Goal: Task Accomplishment & Management: Use online tool/utility

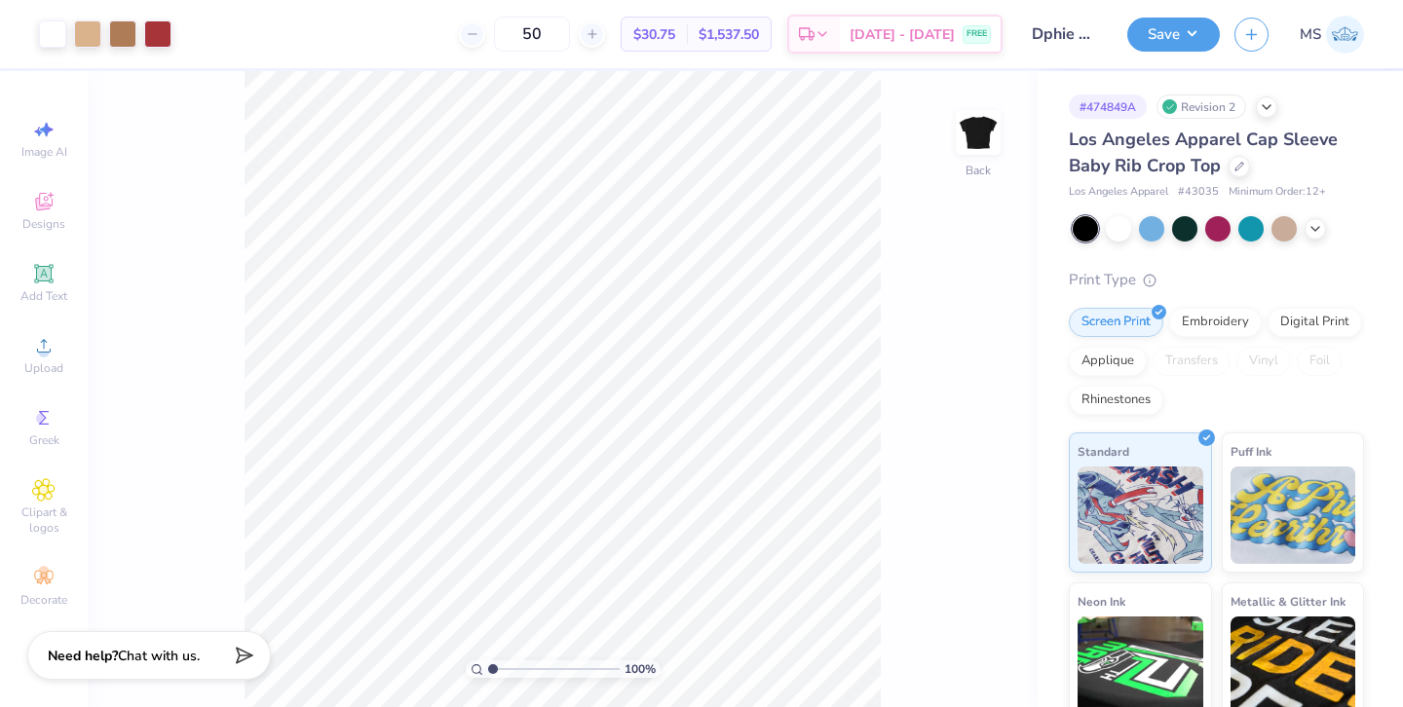
click at [1345, 32] on img at bounding box center [1345, 35] width 38 height 38
click at [1326, 23] on img at bounding box center [1345, 35] width 38 height 38
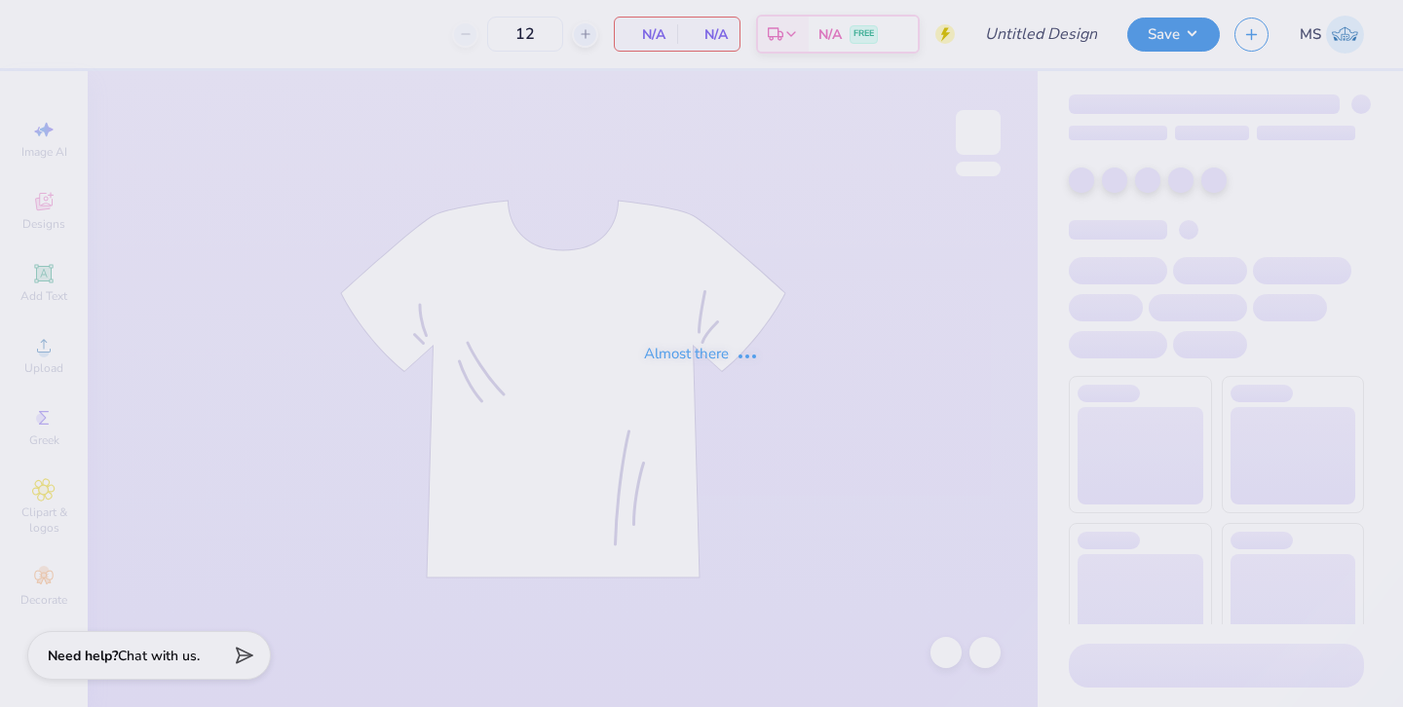
type input "Theta Chi F25 Fish Shirt"
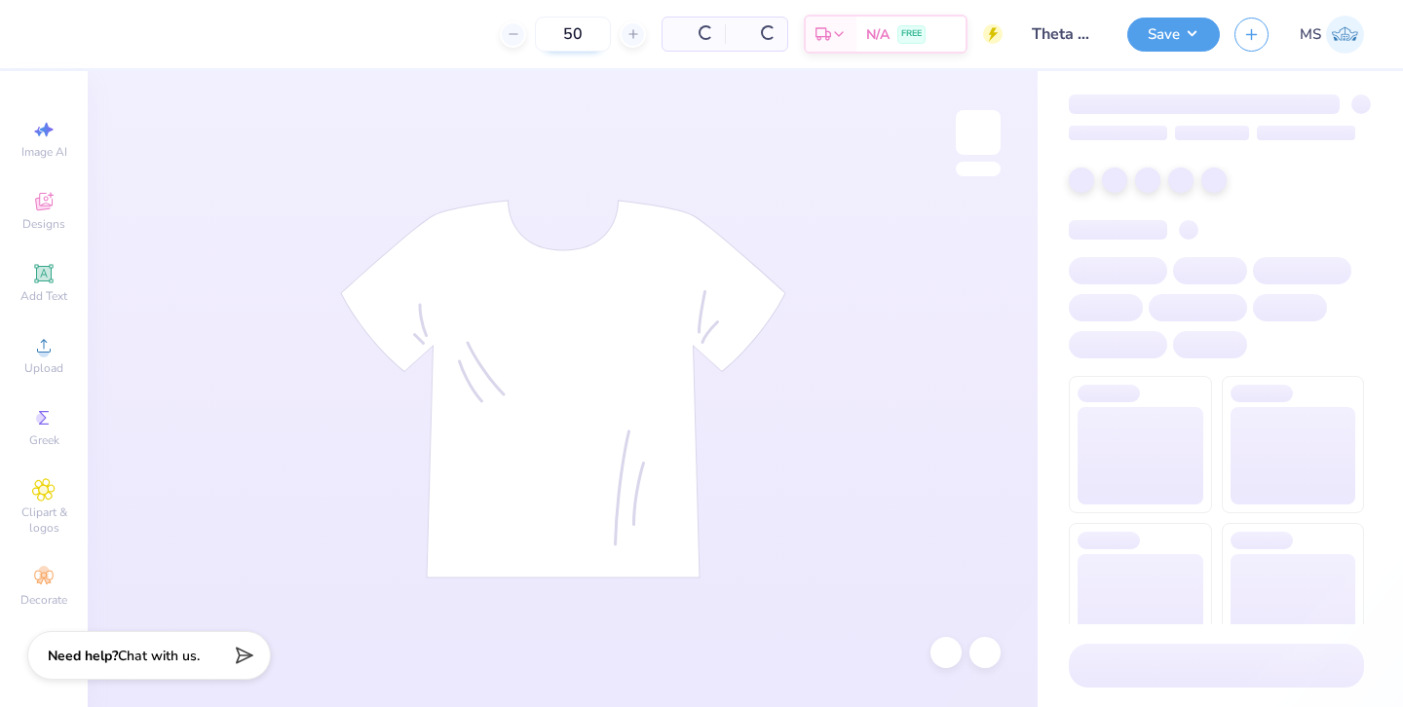
click at [581, 35] on input "50" at bounding box center [573, 34] width 76 height 35
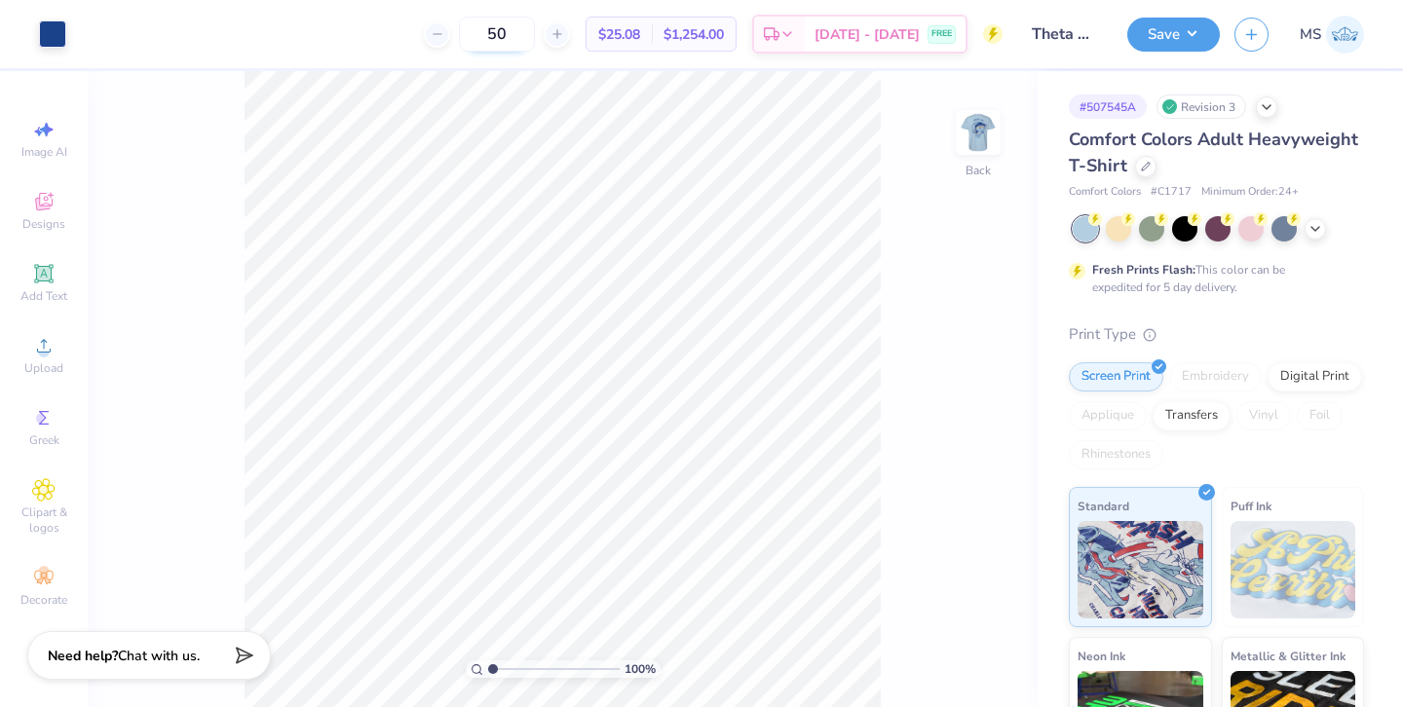
type input "5"
type input "60"
click at [1143, 164] on icon at bounding box center [1146, 165] width 10 height 10
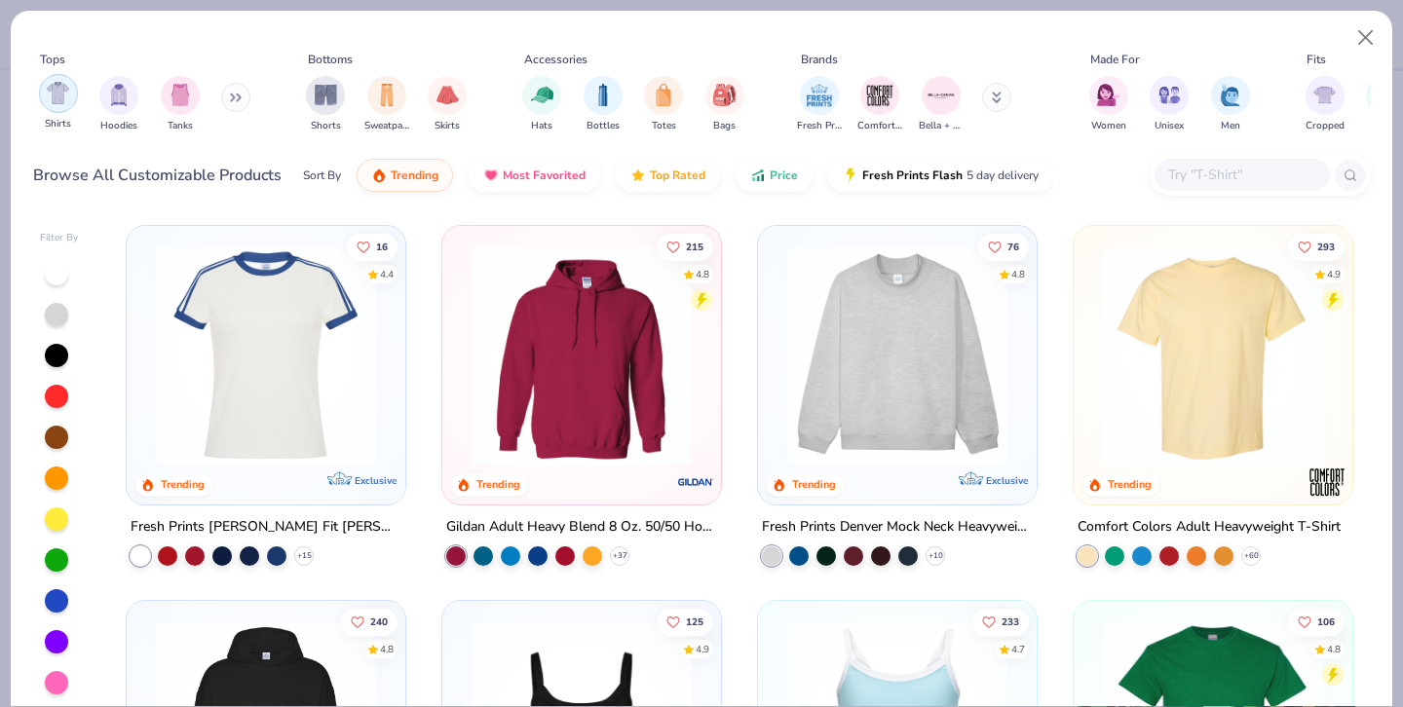
click at [59, 103] on img "filter for Shirts" at bounding box center [58, 93] width 22 height 22
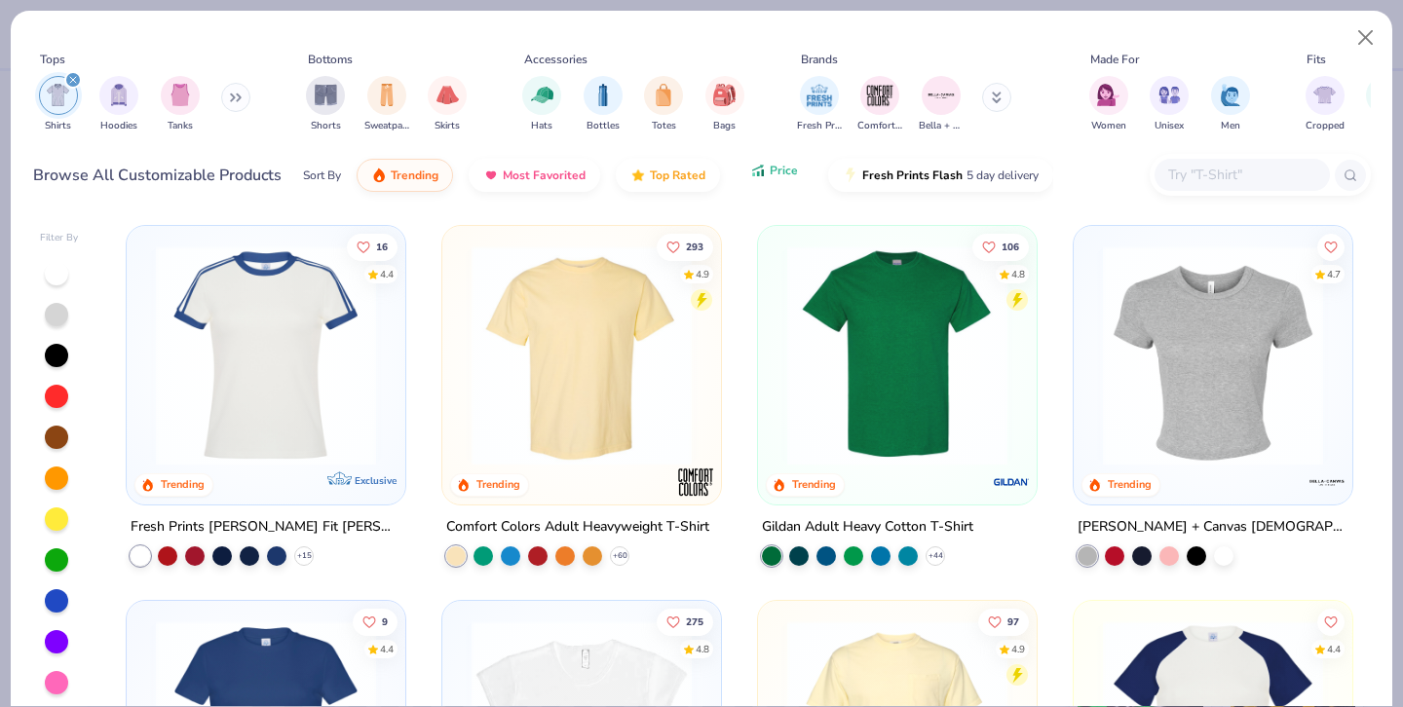
click at [750, 177] on icon "button" at bounding box center [758, 171] width 16 height 18
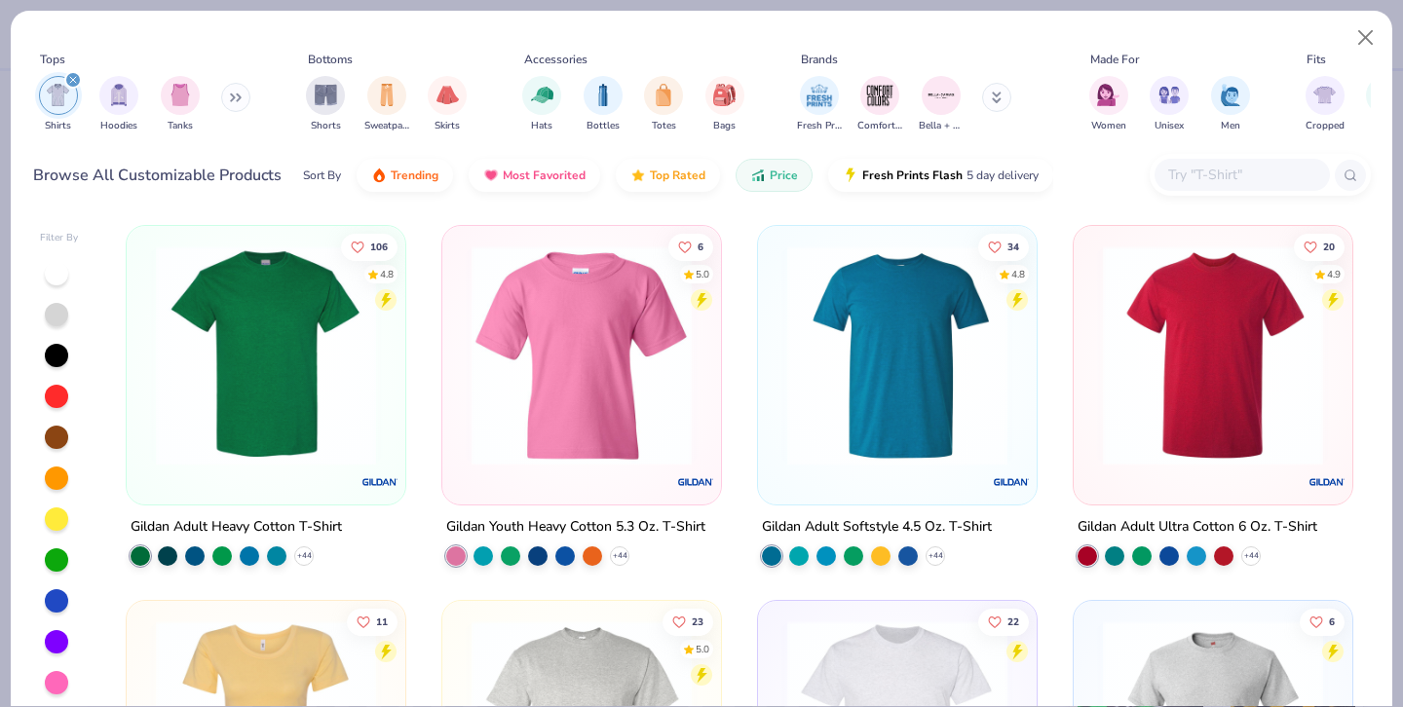
scroll to position [265, 0]
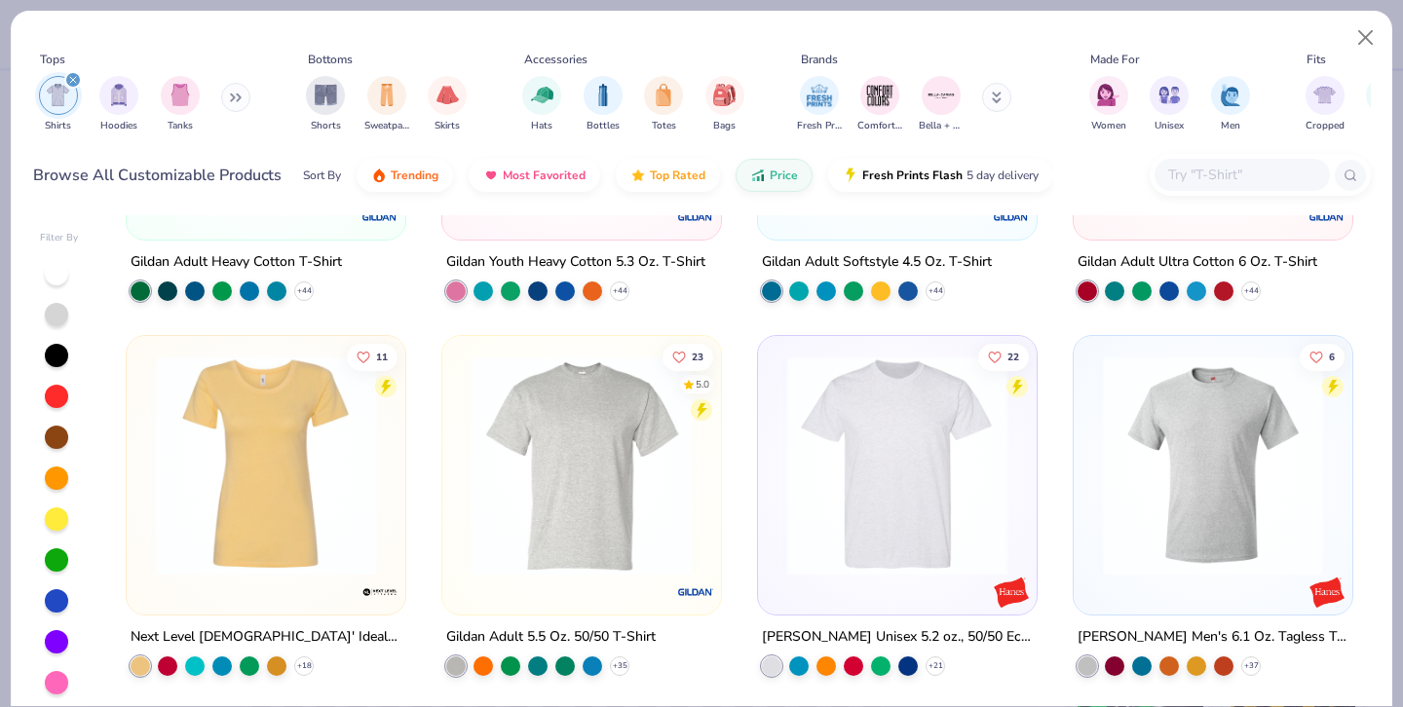
click at [613, 493] on img at bounding box center [582, 466] width 240 height 220
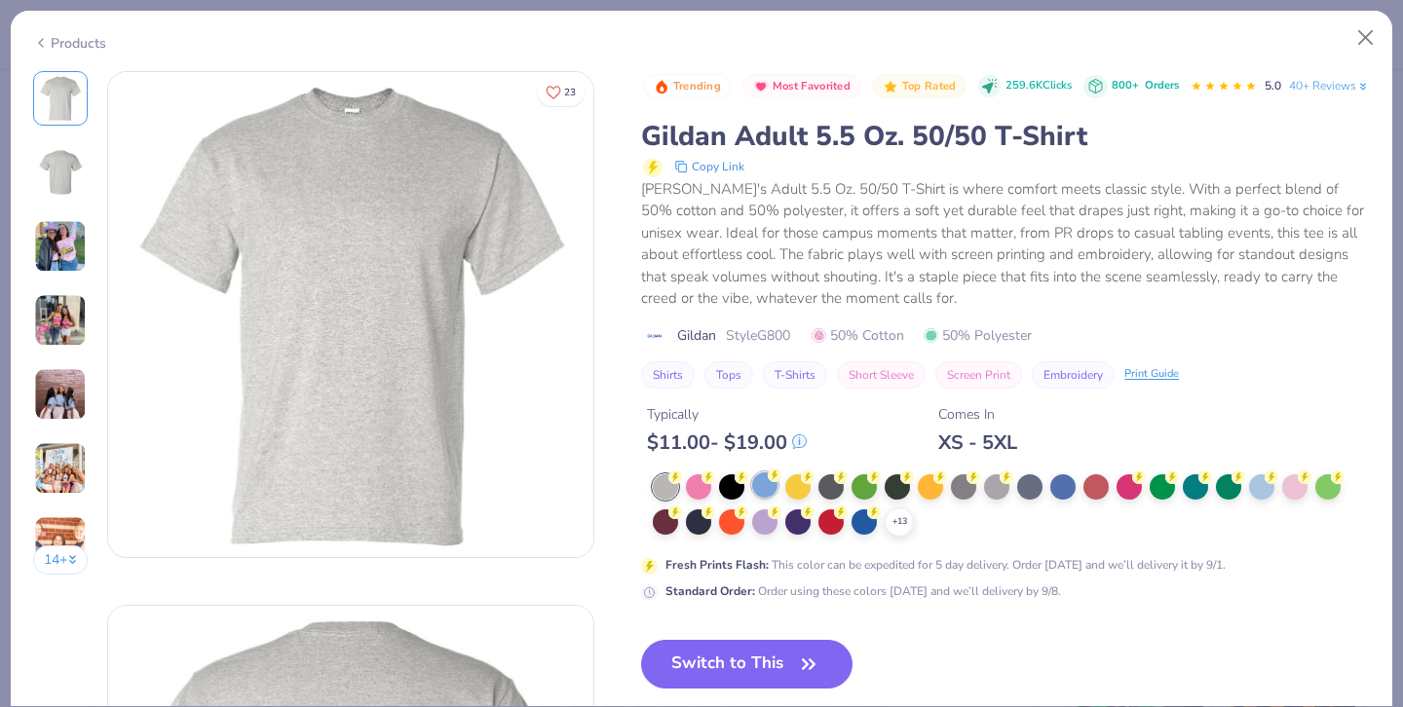
click at [766, 498] on div at bounding box center [764, 484] width 25 height 25
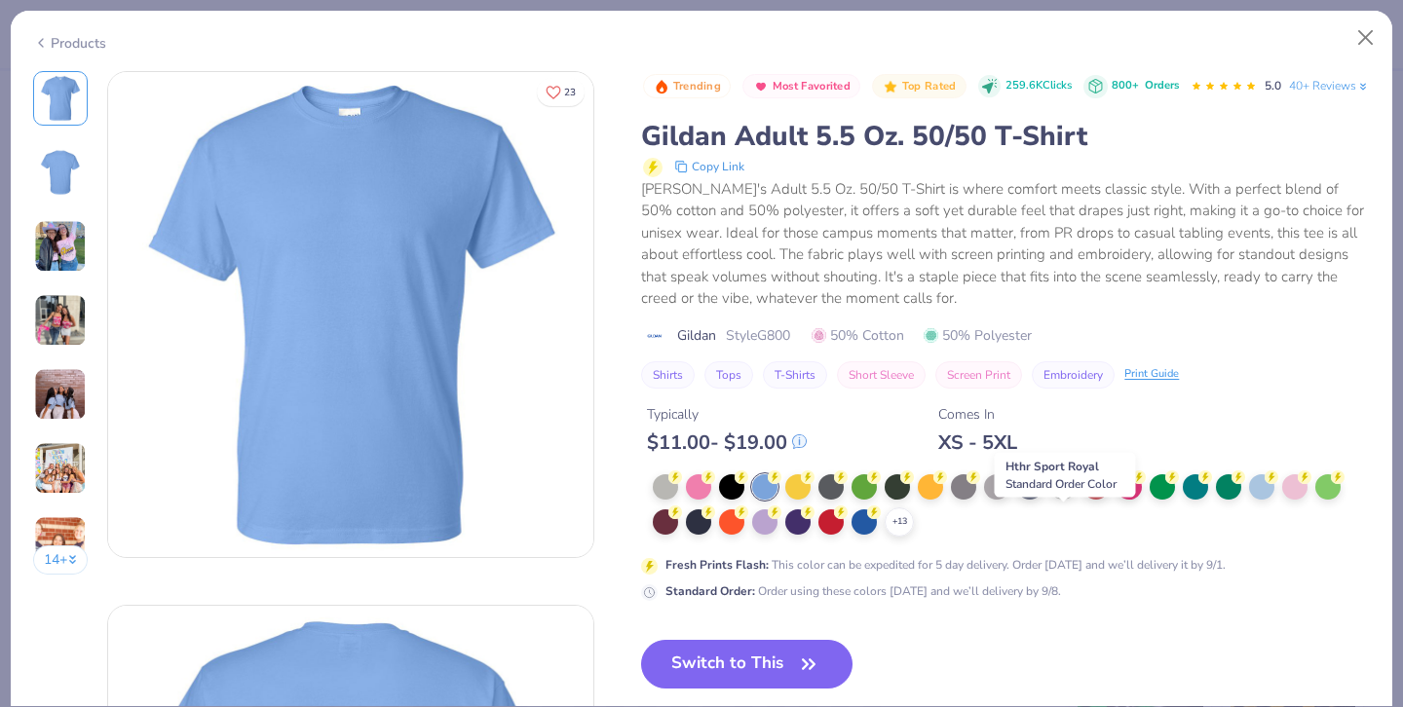
click at [1071, 498] on div at bounding box center [1062, 484] width 25 height 25
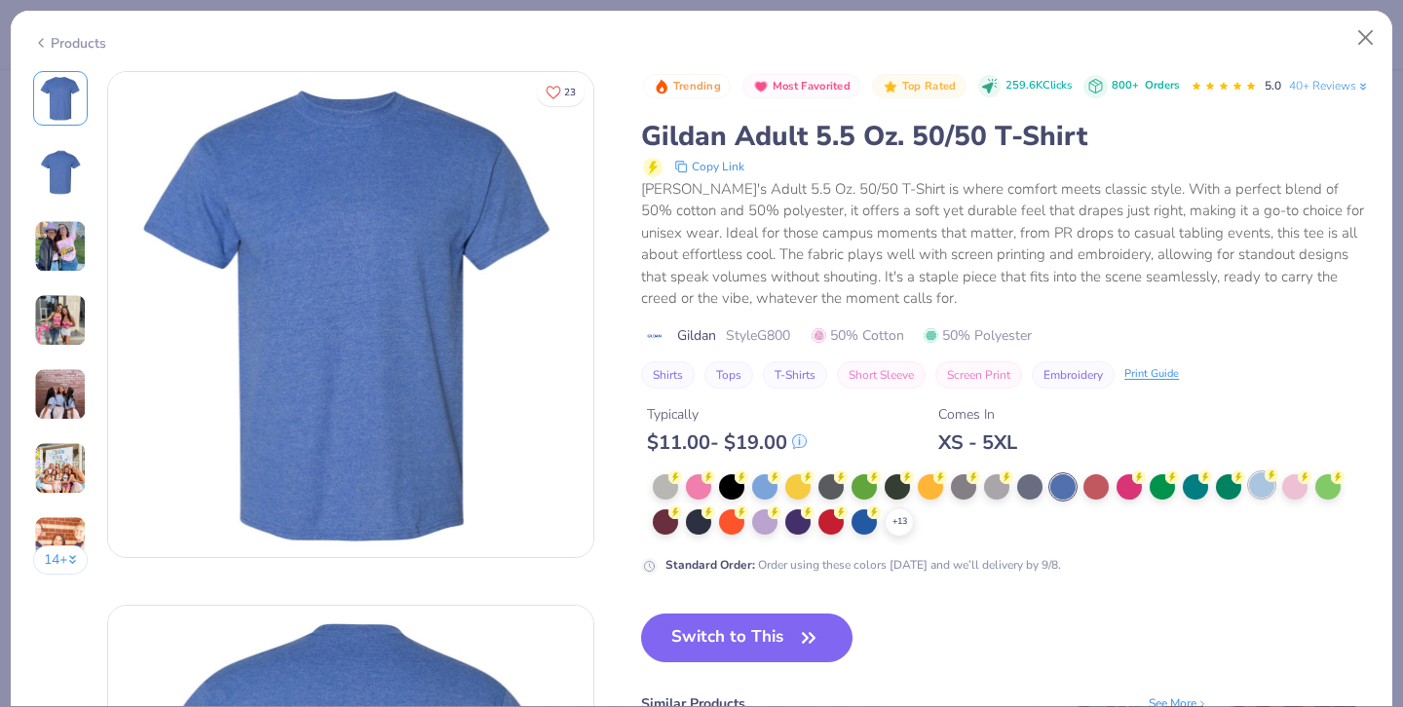
click at [1262, 498] on div at bounding box center [1261, 484] width 25 height 25
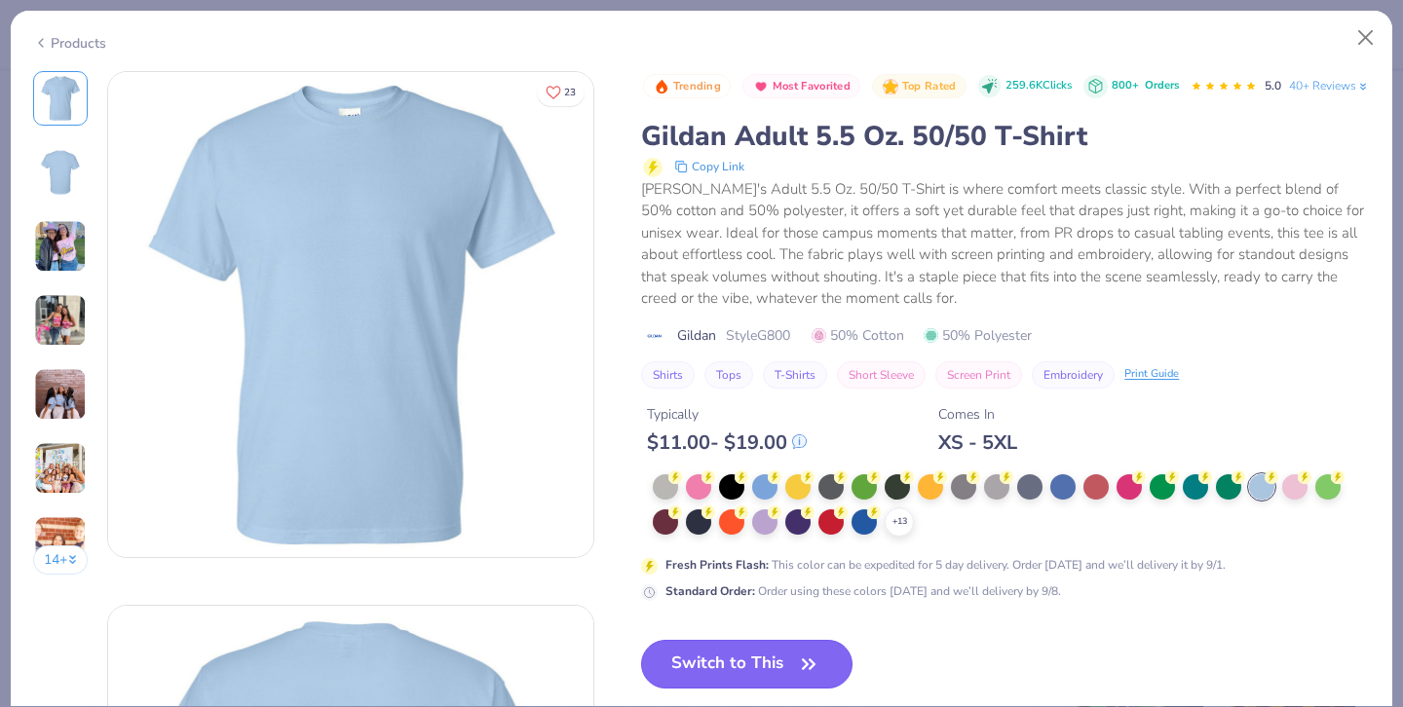
click at [735, 687] on button "Switch to This" at bounding box center [746, 664] width 211 height 49
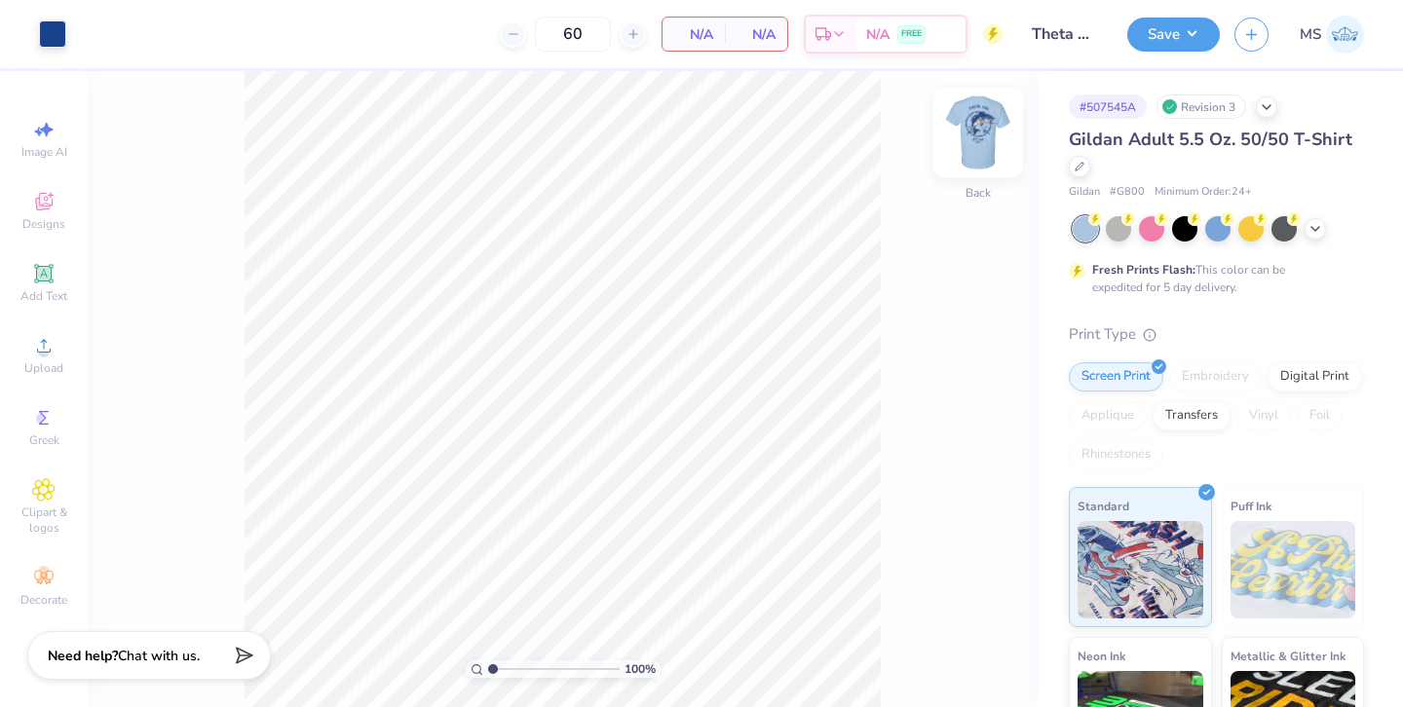
click at [995, 138] on img at bounding box center [978, 133] width 78 height 78
click at [978, 123] on img at bounding box center [978, 133] width 78 height 78
click at [972, 125] on img at bounding box center [978, 133] width 78 height 78
click at [962, 133] on img at bounding box center [978, 133] width 78 height 78
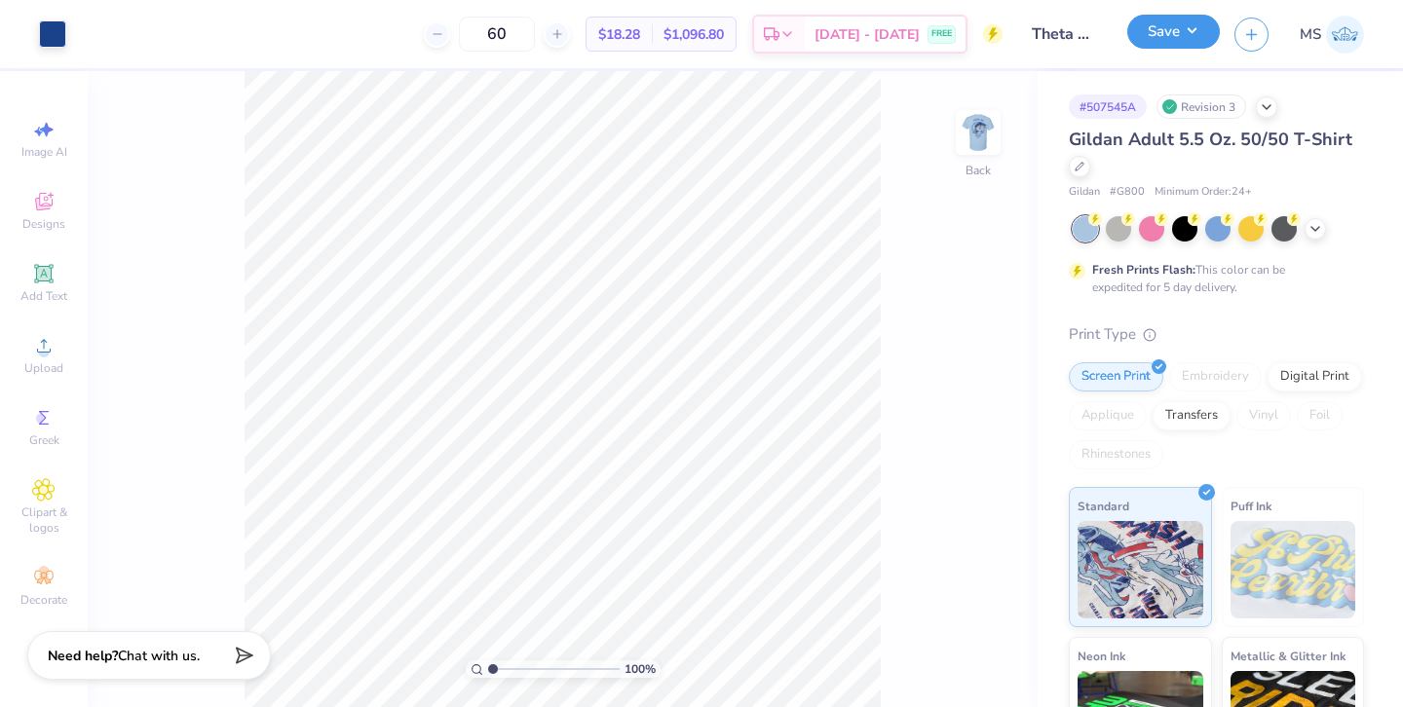
click at [1164, 42] on button "Save" at bounding box center [1173, 32] width 93 height 34
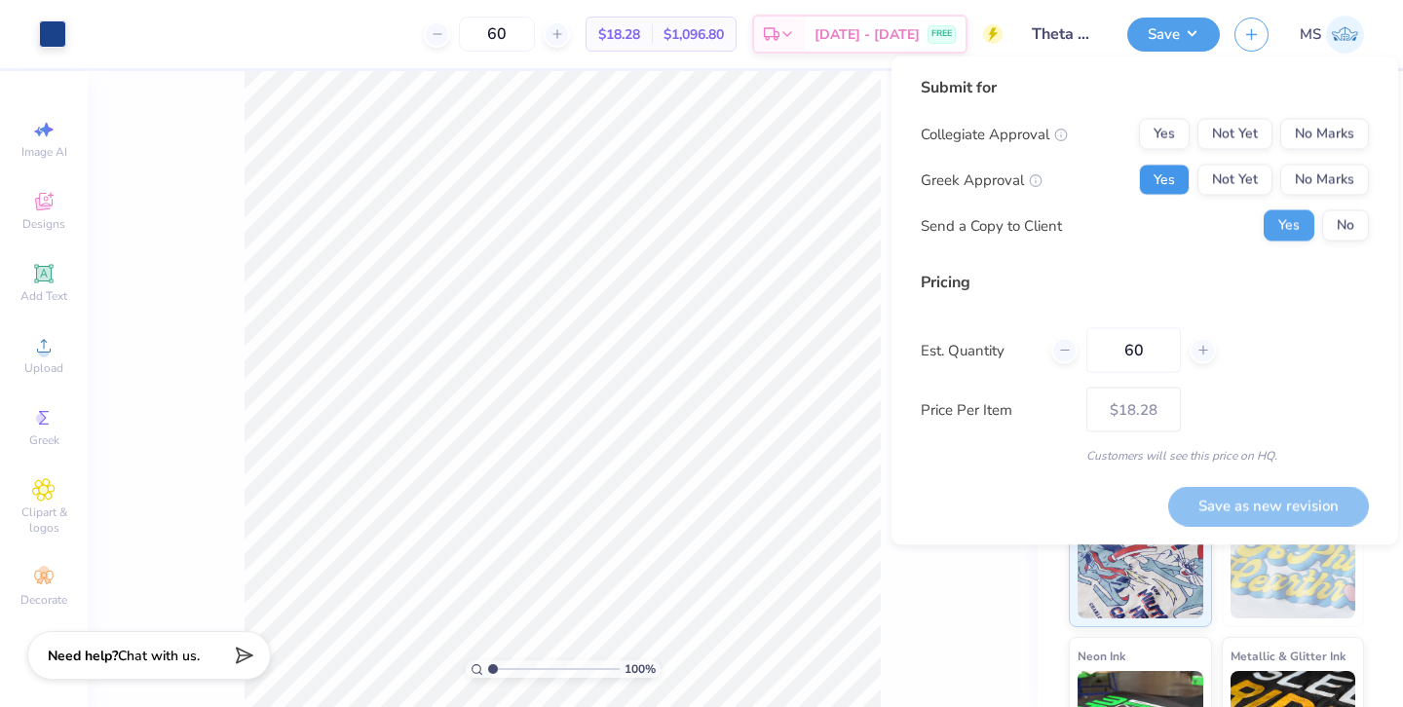
click at [1163, 169] on button "Yes" at bounding box center [1164, 180] width 51 height 31
click at [1318, 133] on button "No Marks" at bounding box center [1324, 134] width 89 height 31
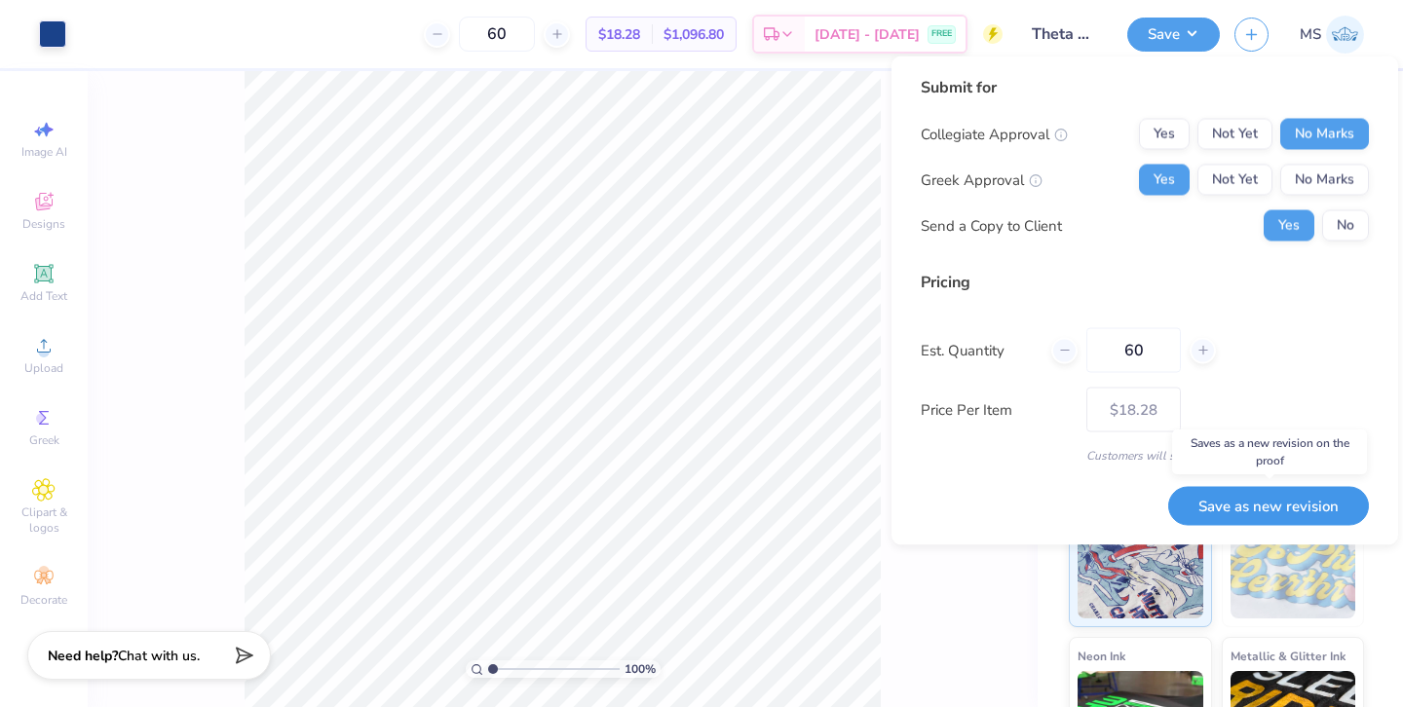
click at [1268, 506] on button "Save as new revision" at bounding box center [1268, 506] width 201 height 40
type input "$18.28"
